Goal: Task Accomplishment & Management: Manage account settings

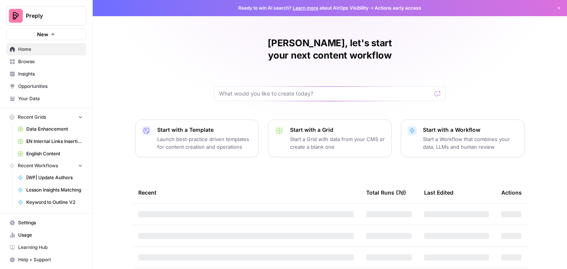
click at [36, 153] on span "English Content" at bounding box center [54, 154] width 56 height 7
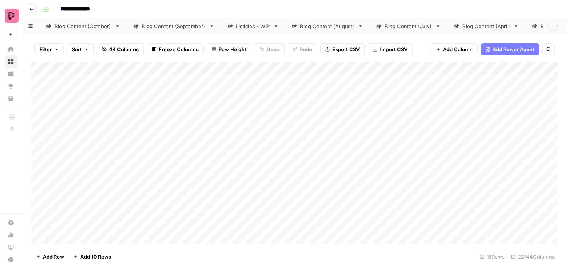
scroll to position [0, 246]
click at [501, 25] on div "Comparisons" at bounding box center [515, 26] width 32 height 8
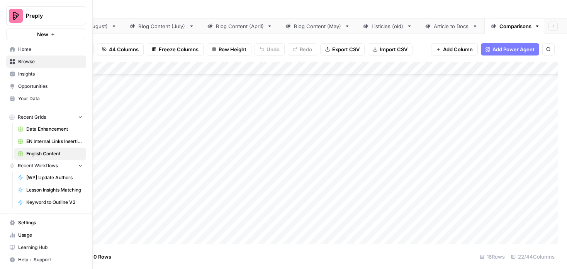
click at [15, 221] on link "Settings" at bounding box center [46, 223] width 80 height 12
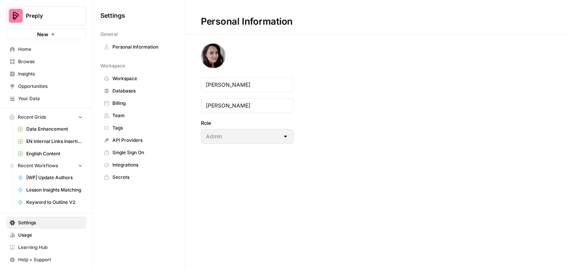
click at [139, 162] on span "Integrations" at bounding box center [142, 165] width 61 height 7
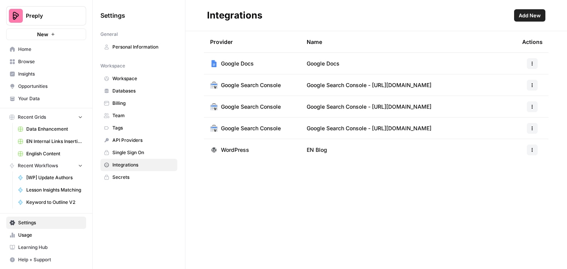
click at [529, 12] on span "Add New" at bounding box center [529, 16] width 22 height 8
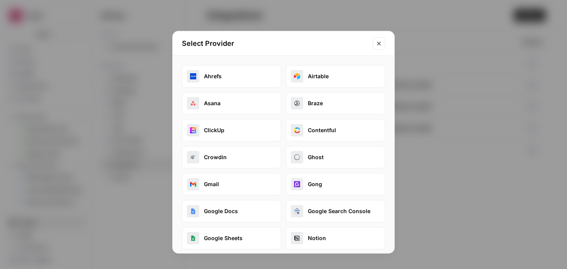
click at [317, 107] on button "Braze" at bounding box center [335, 103] width 99 height 22
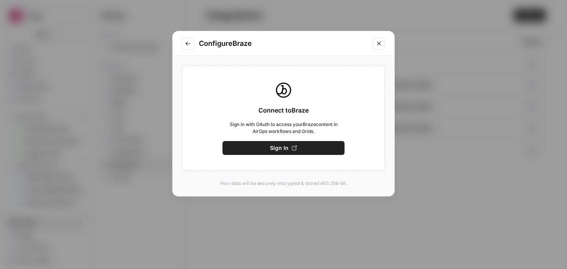
click at [285, 148] on span "Sign In" at bounding box center [279, 148] width 19 height 8
click at [310, 149] on button "Sign In" at bounding box center [283, 148] width 122 height 14
